Goal: Task Accomplishment & Management: Manage account settings

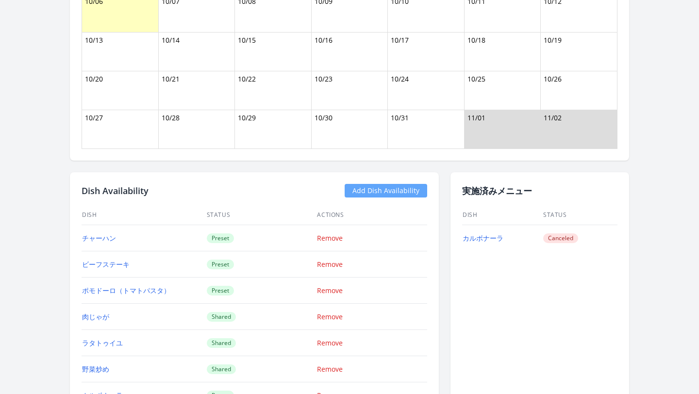
scroll to position [832, 0]
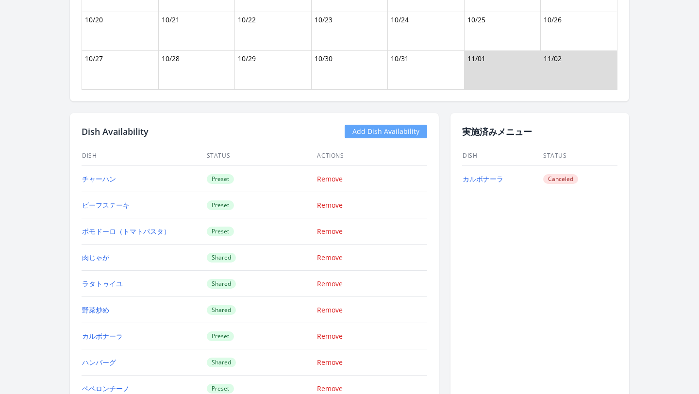
click at [374, 129] on link "Add Dish Availability" at bounding box center [386, 132] width 83 height 14
click at [371, 130] on link "Add Dish Availability" at bounding box center [386, 132] width 83 height 14
click at [363, 128] on link "Add Dish Availability" at bounding box center [386, 132] width 83 height 14
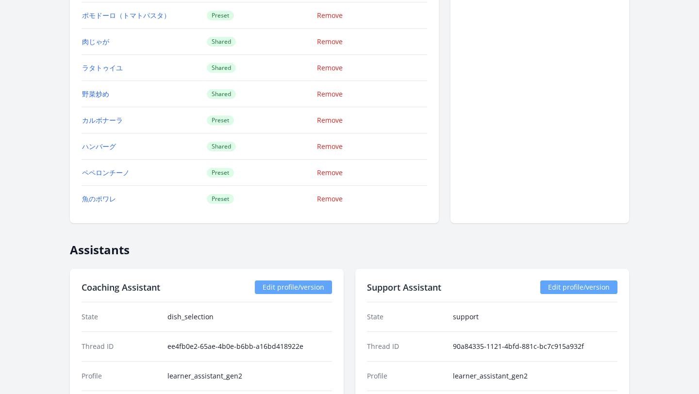
scroll to position [942, 0]
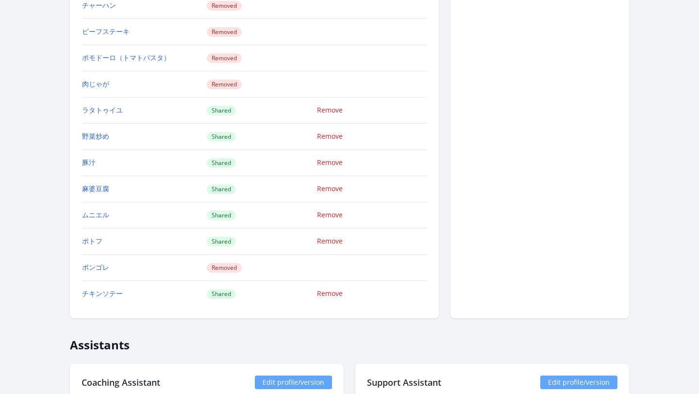
scroll to position [1157, 0]
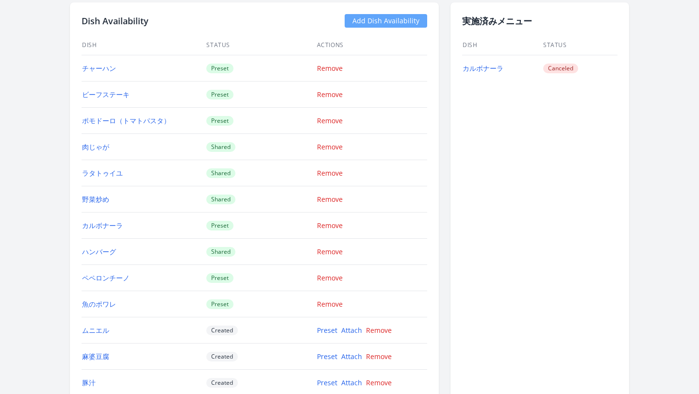
scroll to position [1061, 0]
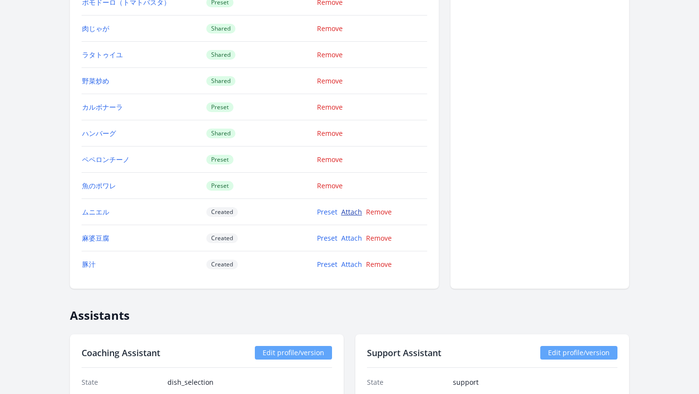
click at [349, 211] on link "Attach" at bounding box center [351, 211] width 21 height 9
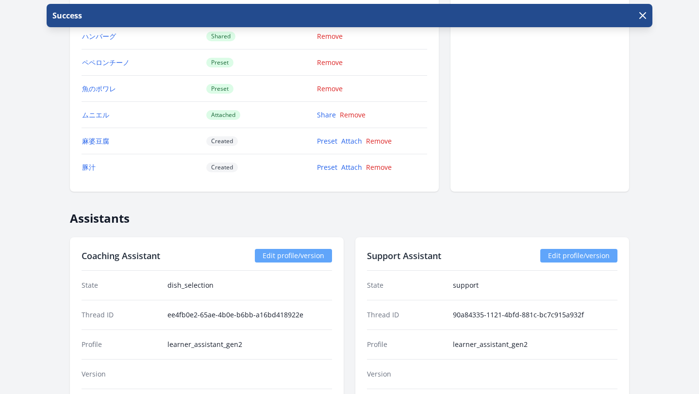
scroll to position [1135, 0]
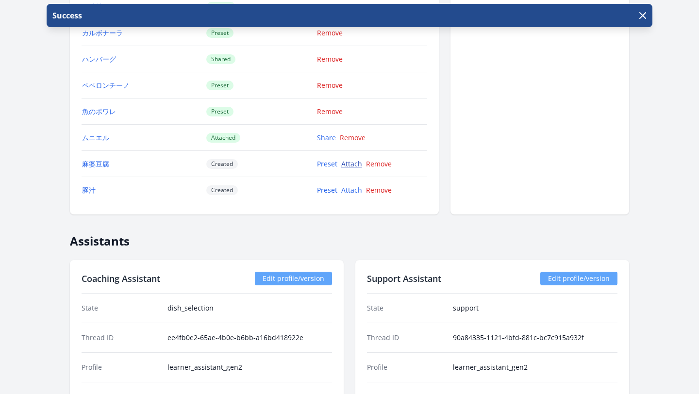
click at [356, 166] on link "Attach" at bounding box center [351, 163] width 21 height 9
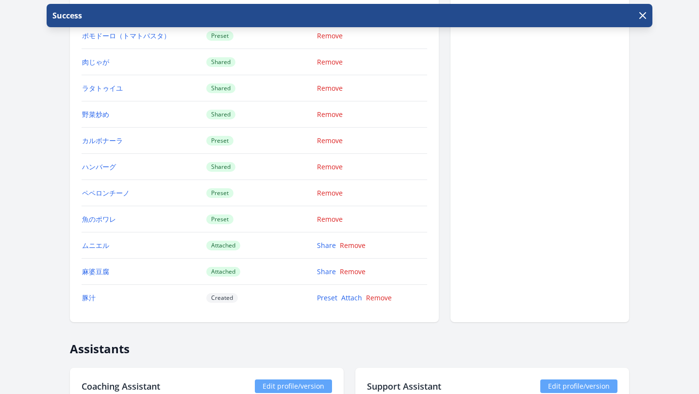
scroll to position [1170, 0]
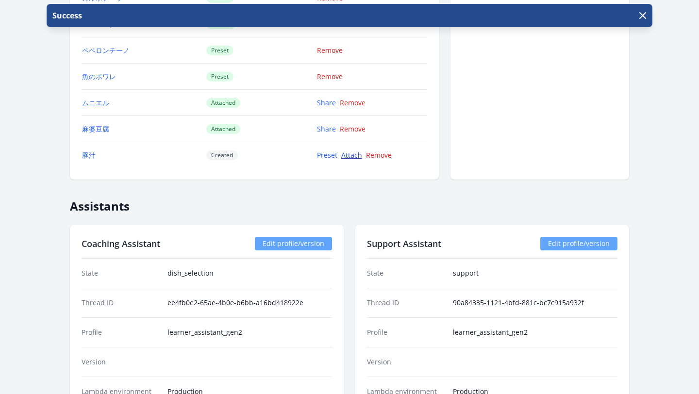
click at [355, 158] on link "Attach" at bounding box center [351, 154] width 21 height 9
